Goal: Use online tool/utility: Utilize a website feature to perform a specific function

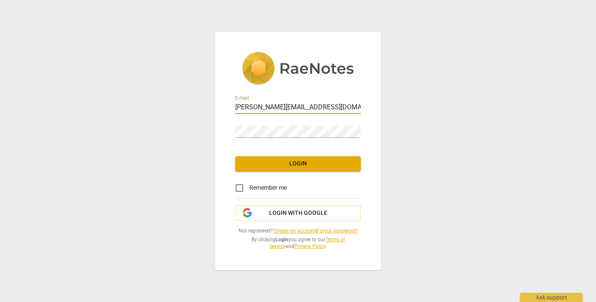
type input "[PERSON_NAME][EMAIL_ADDRESS][DOMAIN_NAME]"
click at [301, 164] on span "Login" at bounding box center [298, 163] width 112 height 8
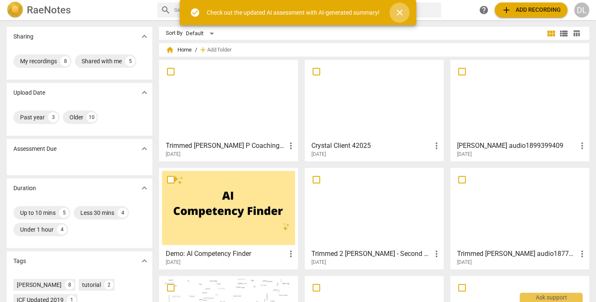
click at [398, 14] on span "close" at bounding box center [400, 13] width 10 height 10
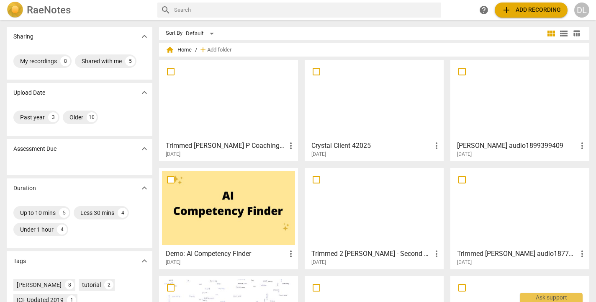
click at [506, 11] on span "add" at bounding box center [506, 10] width 10 height 10
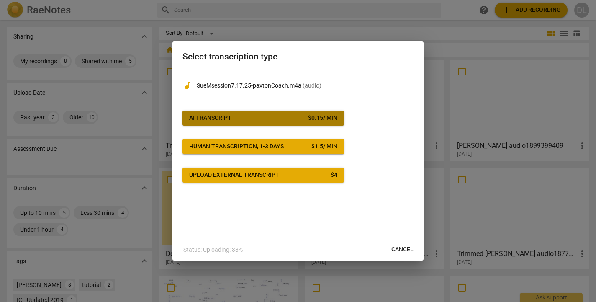
click at [213, 119] on div "AI Transcript" at bounding box center [210, 118] width 42 height 8
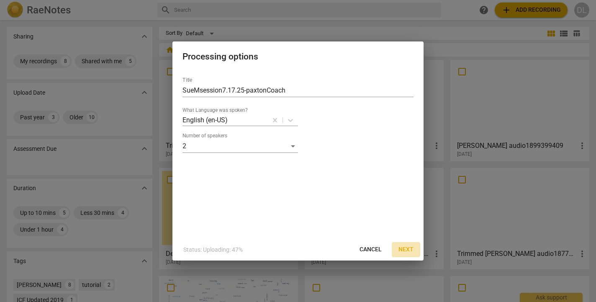
click at [406, 249] on span "Next" at bounding box center [405, 249] width 15 height 8
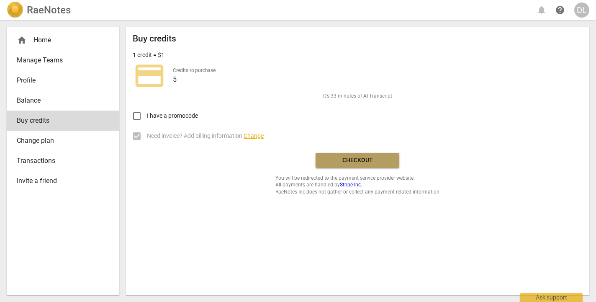
click at [357, 160] on span "Checkout" at bounding box center [357, 160] width 70 height 8
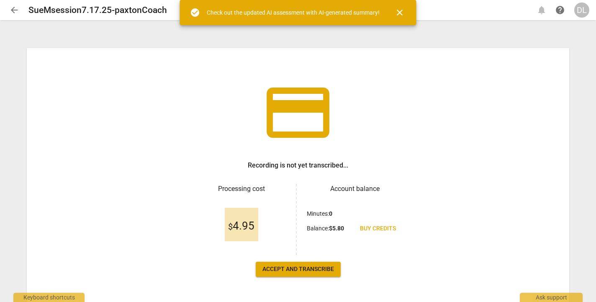
click at [399, 12] on span "close" at bounding box center [400, 13] width 10 height 10
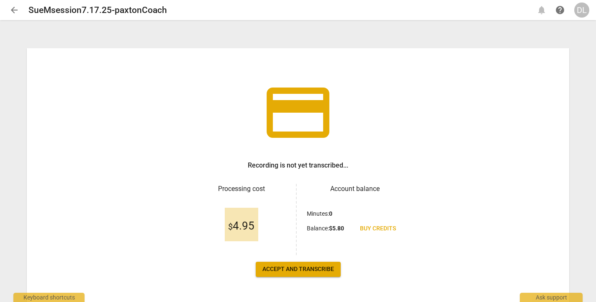
click at [13, 13] on span "arrow_back" at bounding box center [14, 10] width 10 height 10
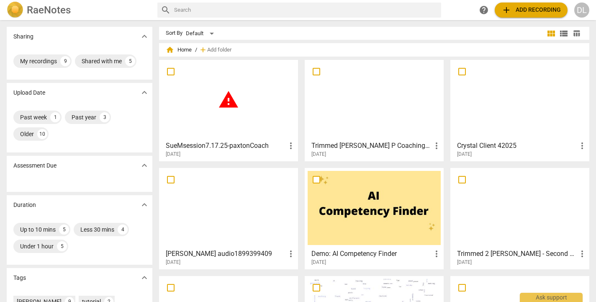
click at [224, 118] on div "warning" at bounding box center [228, 100] width 133 height 74
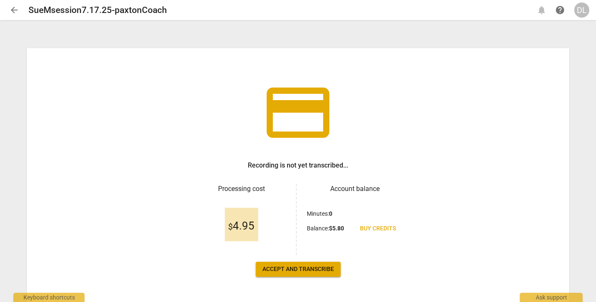
click at [292, 269] on span "Accept and transcribe" at bounding box center [298, 269] width 72 height 8
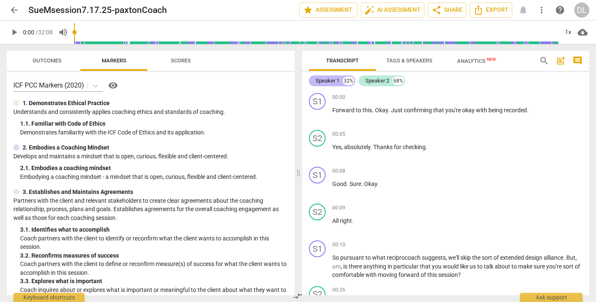
click at [329, 81] on div "Speaker 1" at bounding box center [328, 81] width 24 height 8
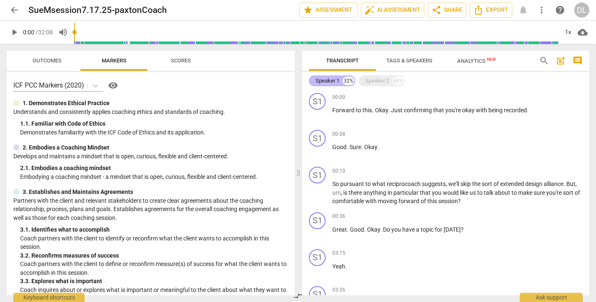
click at [327, 80] on div "Speaker 1" at bounding box center [328, 81] width 24 height 8
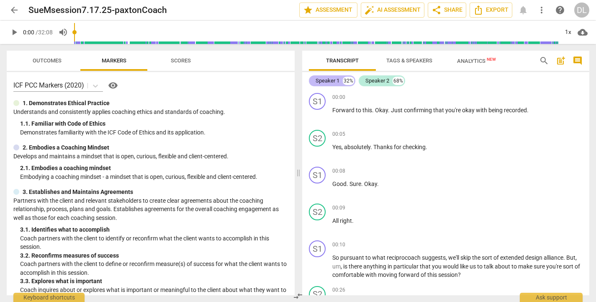
click at [327, 80] on div "Speaker 1" at bounding box center [328, 81] width 24 height 8
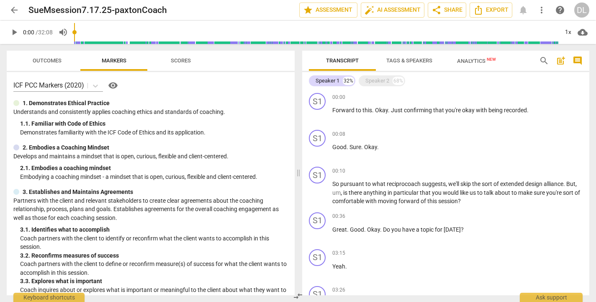
click at [412, 63] on span "Tags & Speakers" at bounding box center [409, 60] width 46 height 6
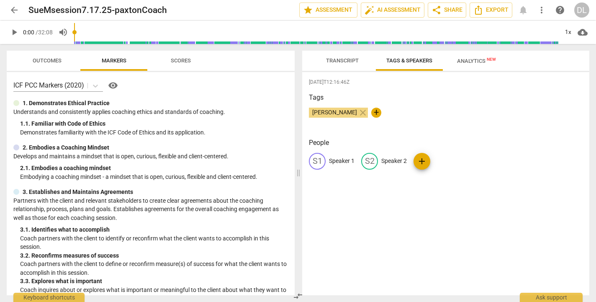
click at [334, 161] on p "Speaker 1" at bounding box center [342, 161] width 26 height 9
type input "Coach"
click at [447, 160] on p "Speaker 2" at bounding box center [449, 161] width 26 height 9
type input "Client"
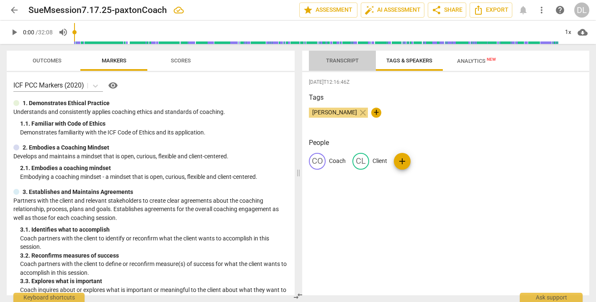
click at [348, 60] on span "Transcript" at bounding box center [342, 60] width 33 height 6
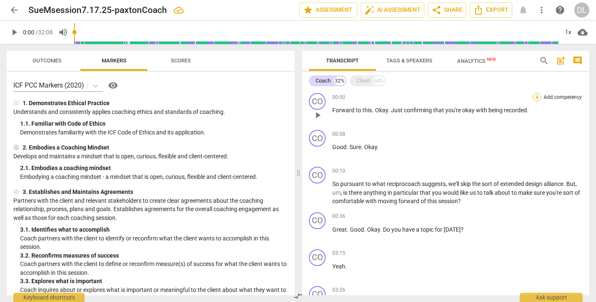
click at [534, 97] on div "+" at bounding box center [537, 97] width 8 height 8
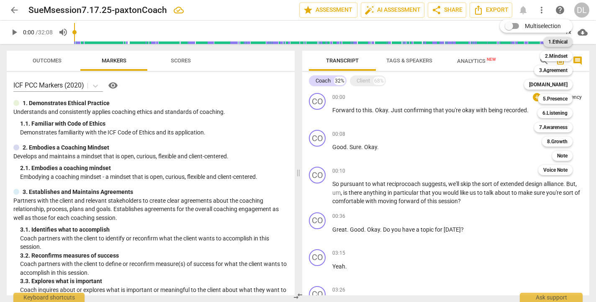
click at [556, 45] on b "1.Ethical" at bounding box center [557, 42] width 19 height 10
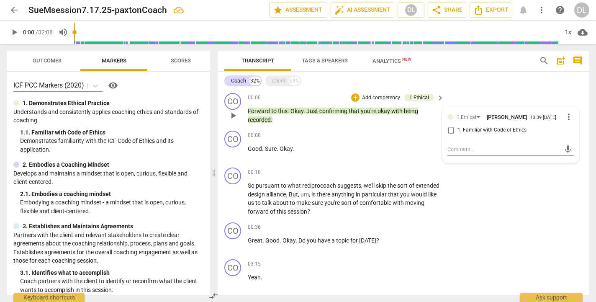
click at [450, 134] on input "1. Familiar with Code of Ethics" at bounding box center [450, 130] width 13 height 10
checkbox input "true"
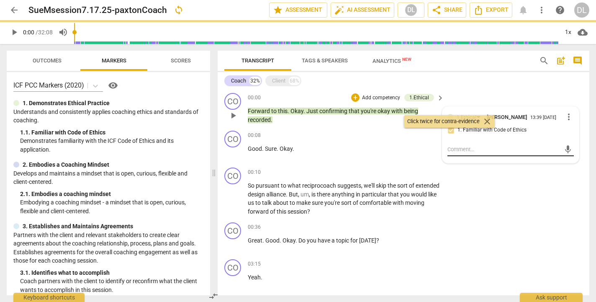
click at [453, 151] on textarea at bounding box center [503, 149] width 113 height 8
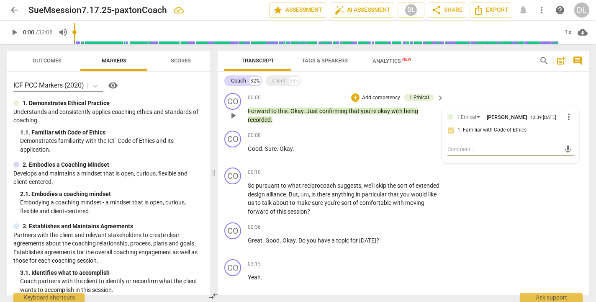
type textarea "C"
type textarea "Co"
type textarea "Con"
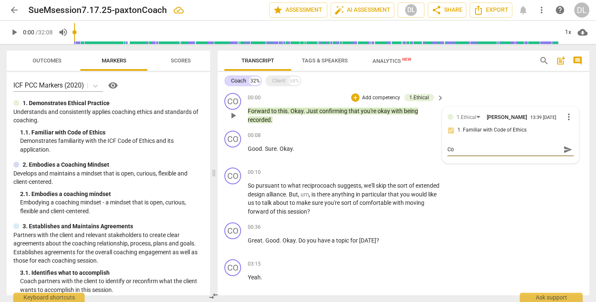
type textarea "Con"
type textarea "Conf"
type textarea "Confi"
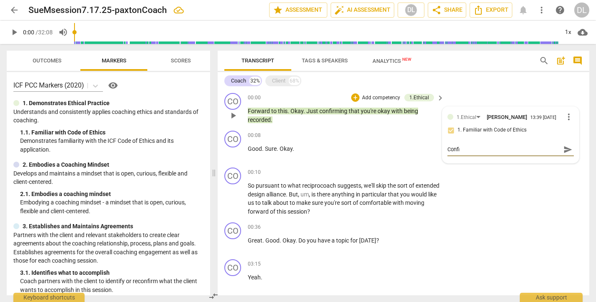
type textarea "Confir"
type textarea "Confirm"
type textarea "Confirms"
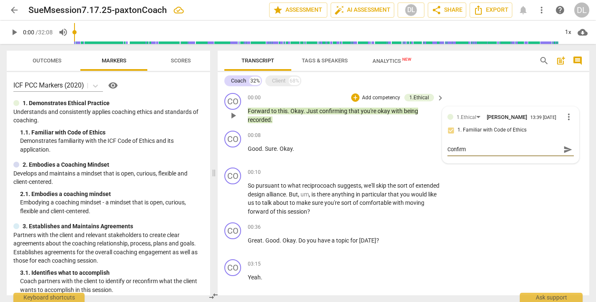
type textarea "Confirms"
type textarea "Confirms a"
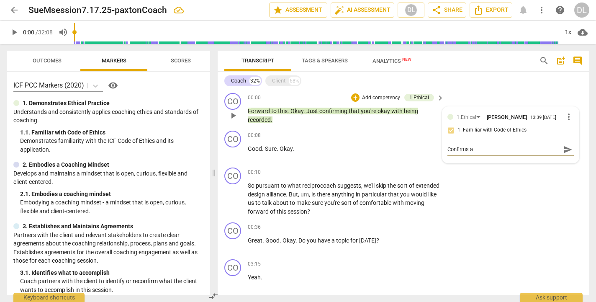
type textarea "Confirms ag"
type textarea "Confirms agr"
type textarea "Confirms agre"
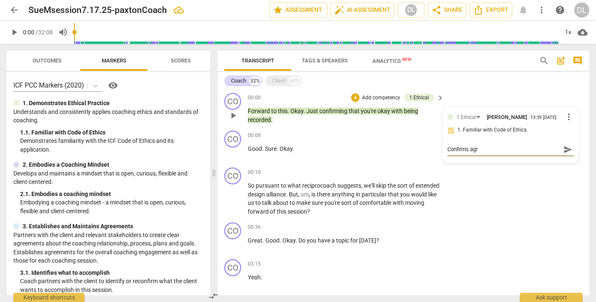
type textarea "Confirms agre"
type textarea "Confirms agree"
type textarea "Confirms agreem"
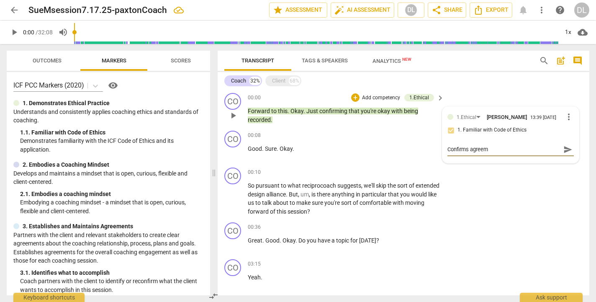
type textarea "Confirms agreeme"
type textarea "Confirms agreemen"
type textarea "Confirms agreement"
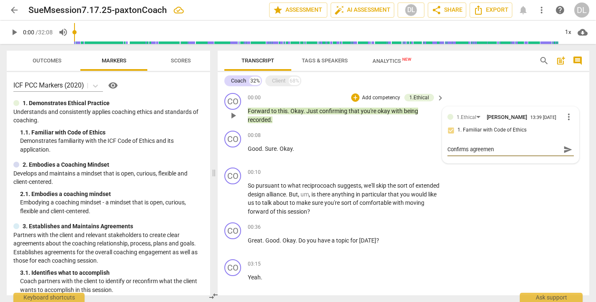
type textarea "Confirms agreement"
type textarea "Confirms agreement t"
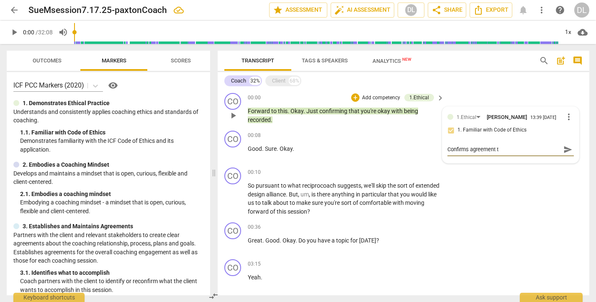
type textarea "Confirms agreement to"
type textarea "Confirms agreement to r"
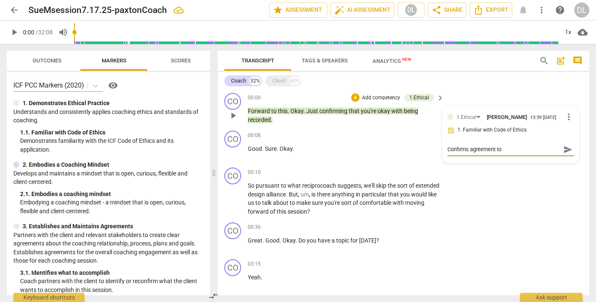
type textarea "Confirms agreement to r"
type textarea "Confirms agreement to re"
type textarea "Confirms agreement to rec"
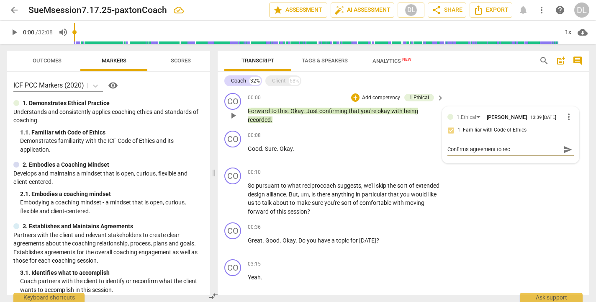
type textarea "Confirms agreement to reco"
type textarea "Confirms agreement to recor"
type textarea "Confirms agreement to record"
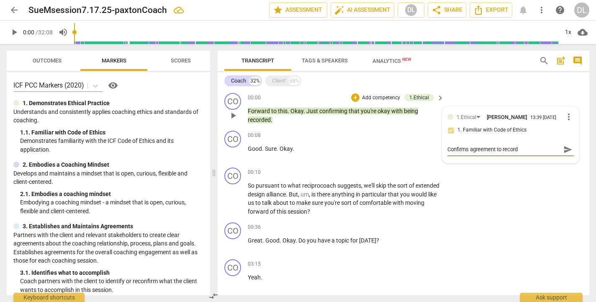
type textarea "Confirms agreement to record"
click at [563, 152] on span "send" at bounding box center [567, 149] width 9 height 9
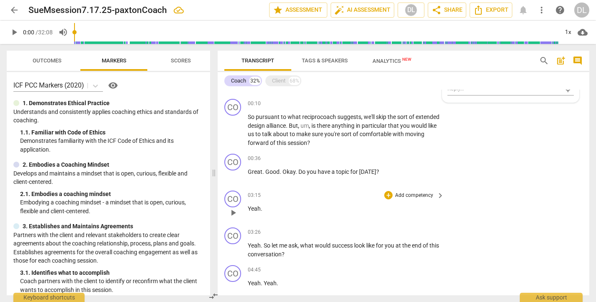
scroll to position [63, 0]
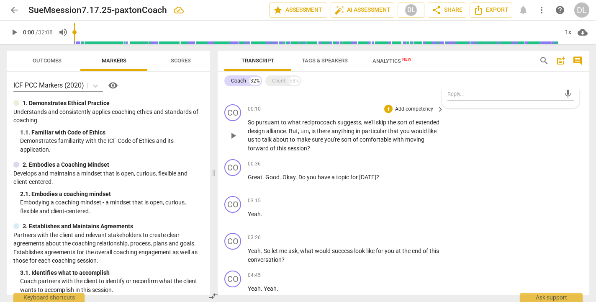
click at [415, 109] on p "Add competency" at bounding box center [414, 109] width 40 height 8
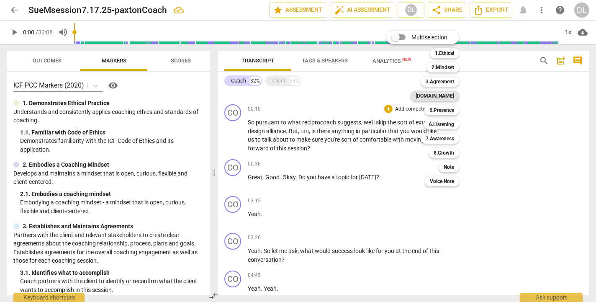
click at [445, 96] on b "4.Trust" at bounding box center [435, 96] width 39 height 10
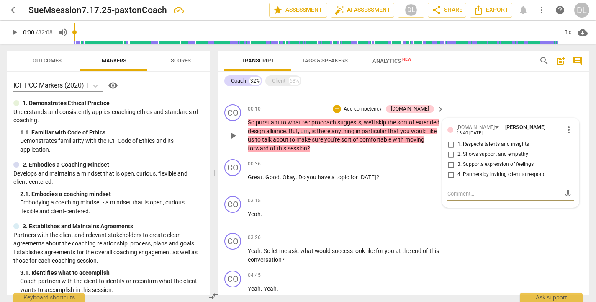
click at [448, 175] on input "4. Partners by inviting client to respond" at bounding box center [450, 175] width 13 height 10
checkbox input "true"
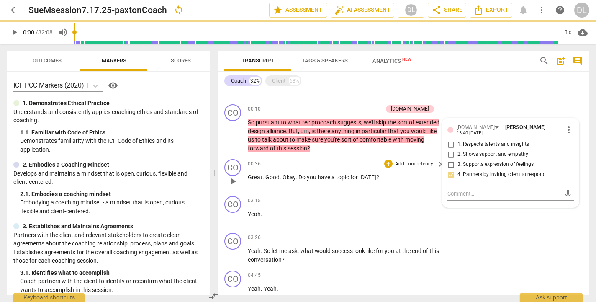
click at [407, 164] on p "Add competency" at bounding box center [414, 164] width 40 height 8
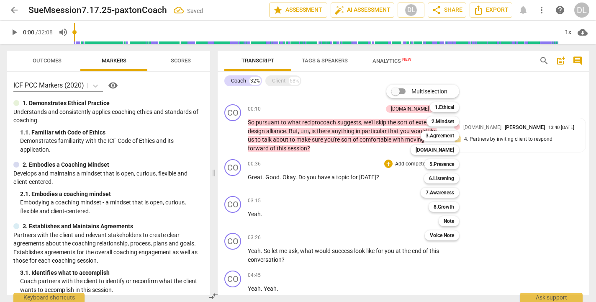
click at [355, 144] on div at bounding box center [298, 151] width 596 height 302
